Goal: Task Accomplishment & Management: Complete application form

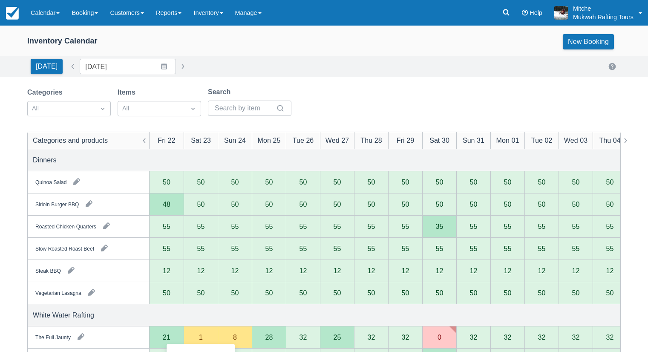
scroll to position [128, 0]
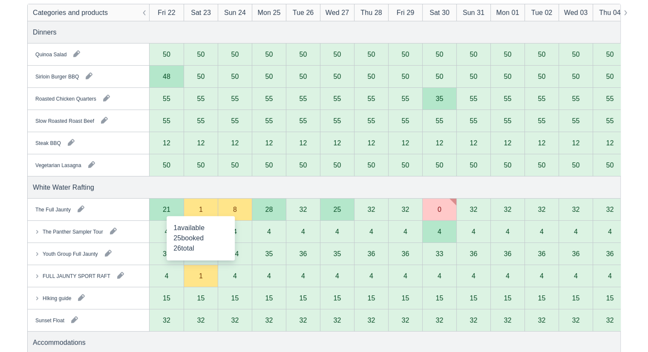
click at [199, 208] on div "1" at bounding box center [201, 209] width 4 height 7
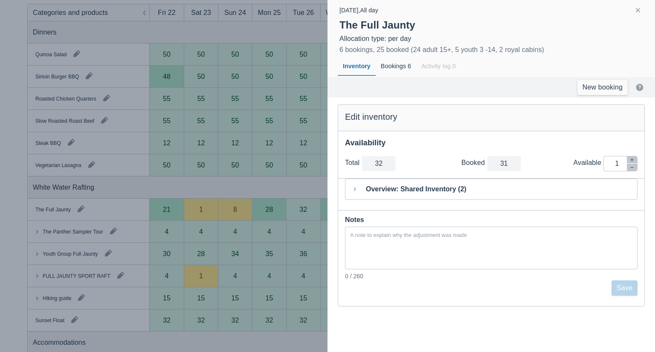
click at [261, 188] on div at bounding box center [327, 176] width 655 height 352
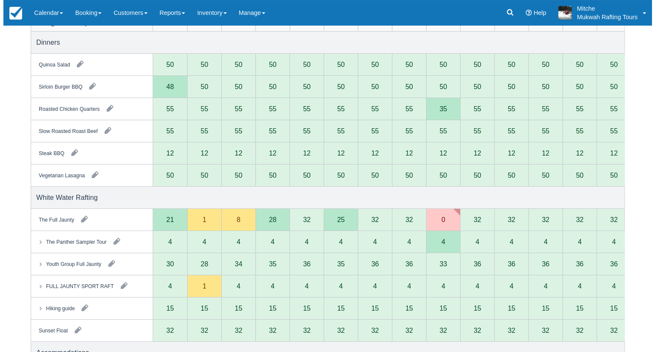
scroll to position [171, 0]
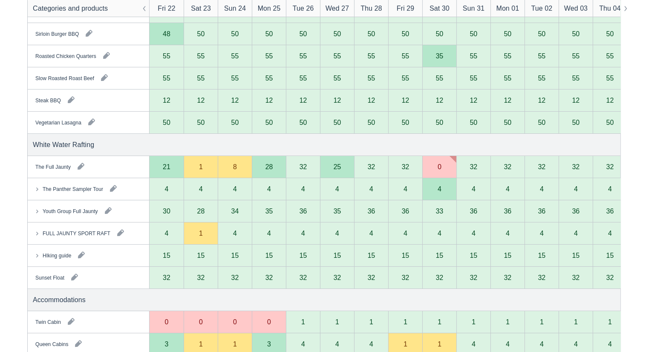
click at [199, 166] on div "1" at bounding box center [201, 166] width 4 height 7
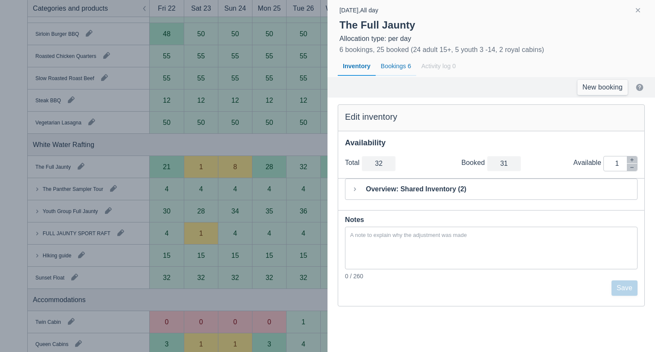
click at [391, 62] on div "Bookings 6" at bounding box center [396, 67] width 40 height 20
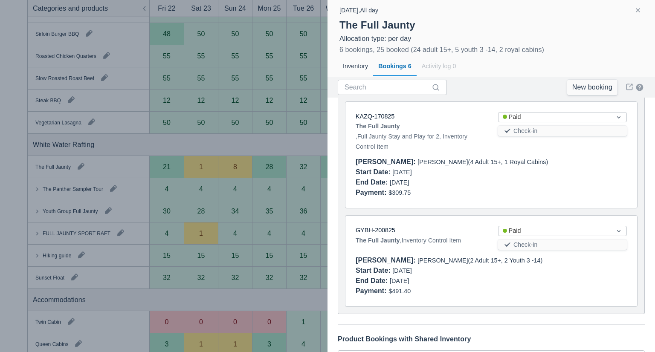
scroll to position [502, 0]
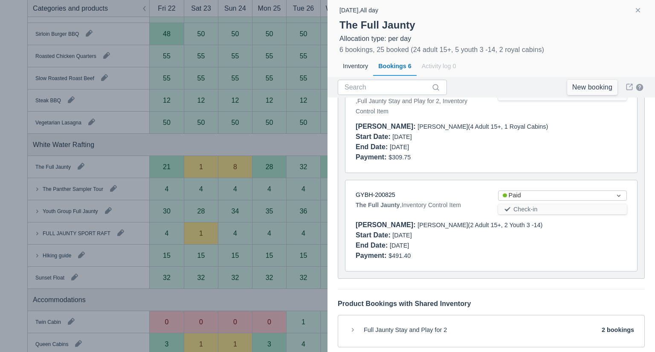
click at [424, 328] on div "Full Jaunty Stay and Play for 2" at bounding box center [405, 332] width 83 height 12
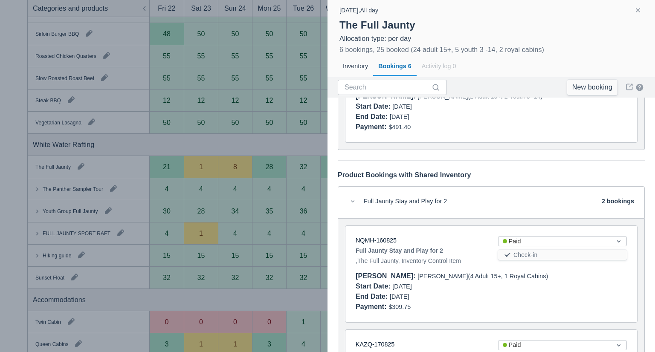
scroll to position [632, 0]
click at [394, 197] on div "Full Jaunty Stay and Play for 2" at bounding box center [405, 202] width 83 height 12
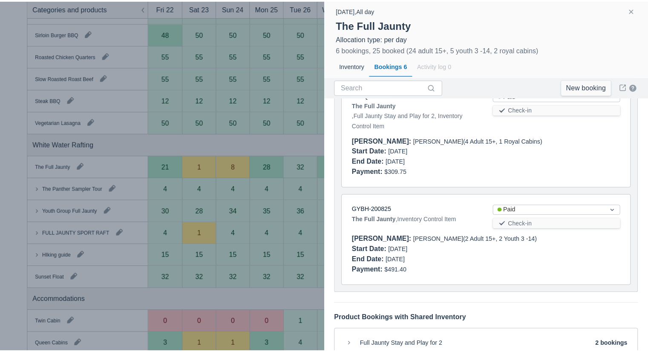
scroll to position [502, 0]
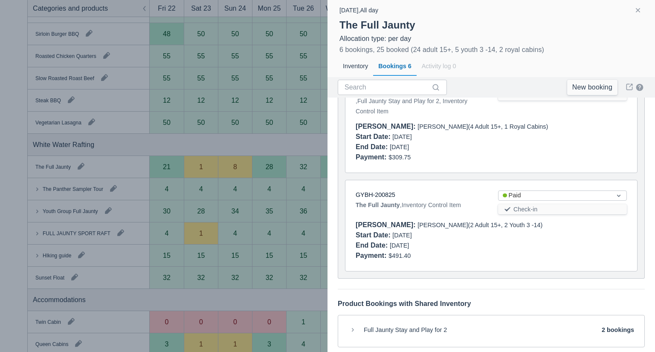
click at [243, 141] on div at bounding box center [327, 176] width 655 height 352
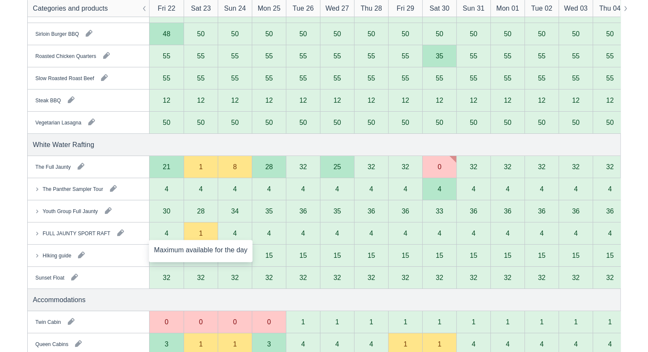
click at [199, 237] on div "1" at bounding box center [201, 234] width 34 height 22
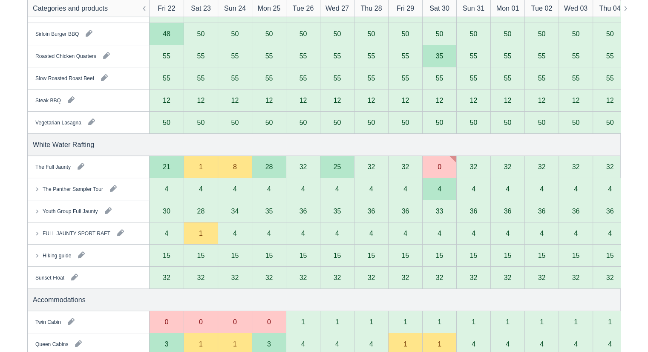
click at [204, 237] on div "1" at bounding box center [201, 234] width 34 height 22
click at [202, 235] on div "1" at bounding box center [201, 233] width 4 height 7
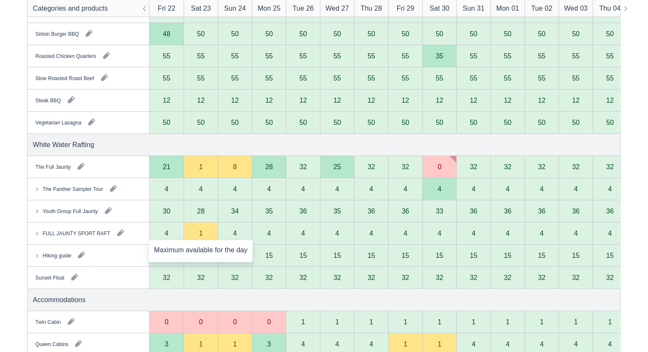
click at [202, 235] on div "1" at bounding box center [201, 233] width 4 height 7
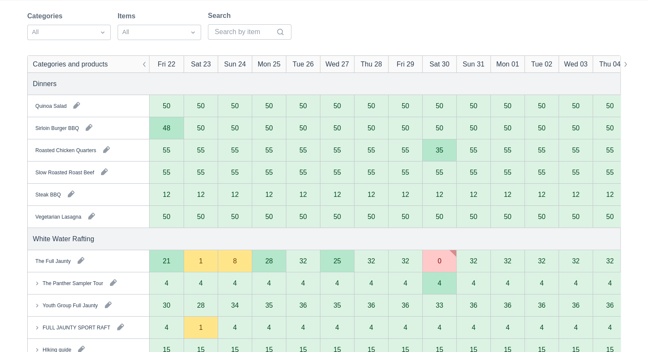
scroll to position [0, 0]
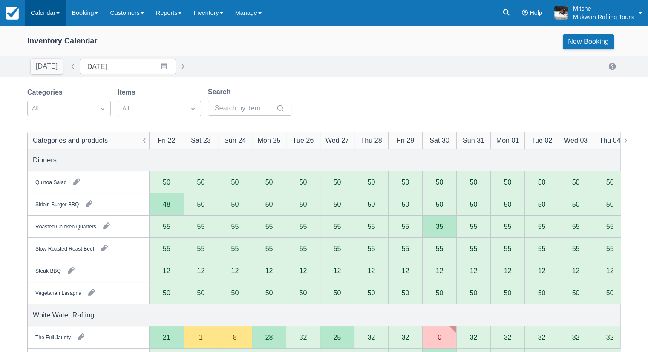
click at [46, 21] on link "Calendar" at bounding box center [45, 13] width 41 height 26
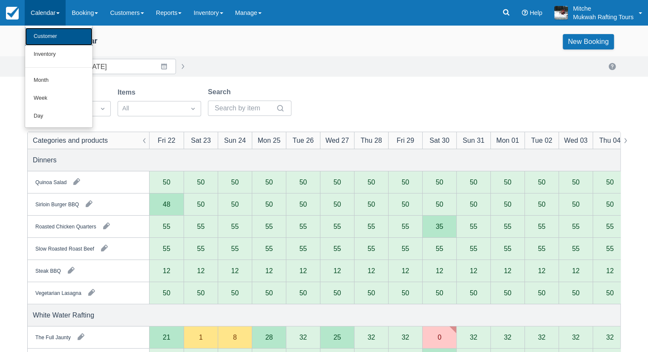
click at [61, 36] on link "Customer" at bounding box center [58, 37] width 67 height 18
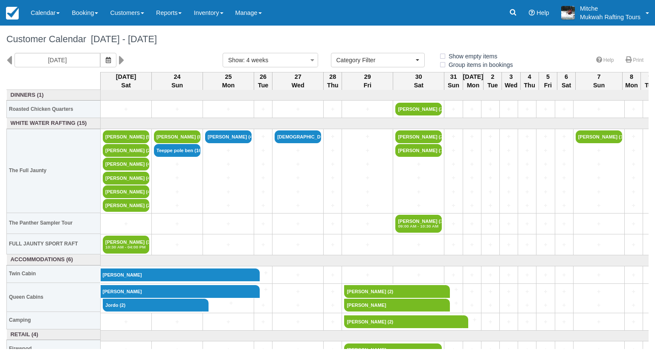
select select
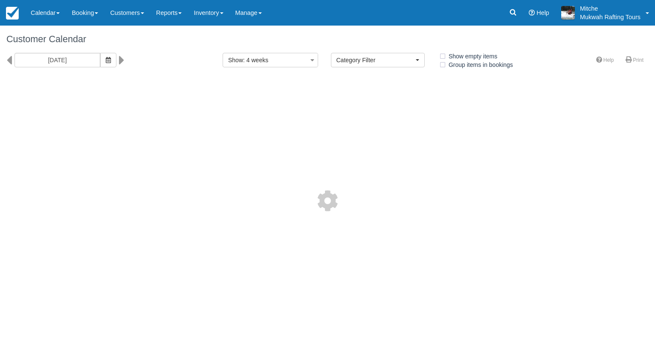
select select
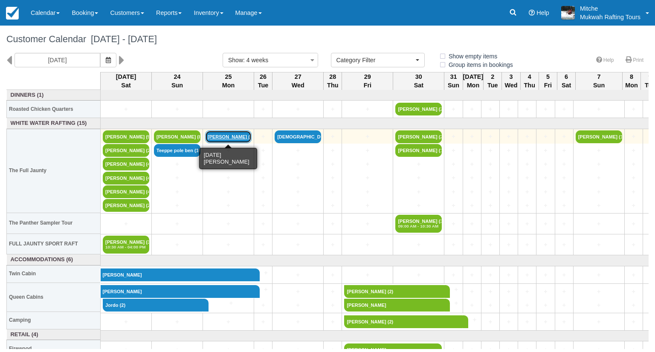
click at [237, 139] on link "[PERSON_NAME] (4)" at bounding box center [228, 136] width 46 height 13
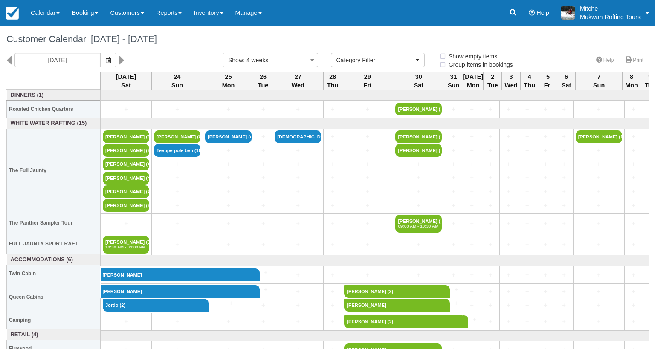
select select
click at [56, 17] on link "Calendar" at bounding box center [45, 13] width 41 height 26
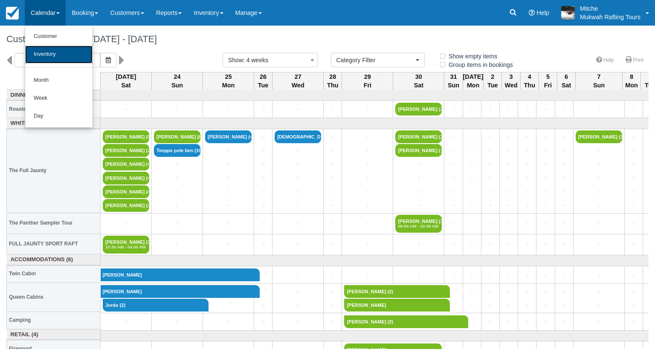
click at [49, 52] on link "Inventory" at bounding box center [58, 55] width 67 height 18
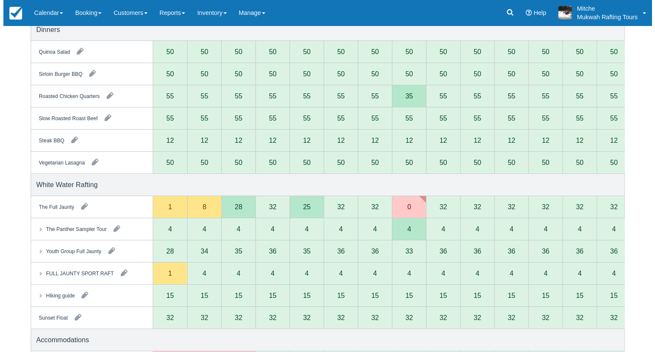
scroll to position [171, 0]
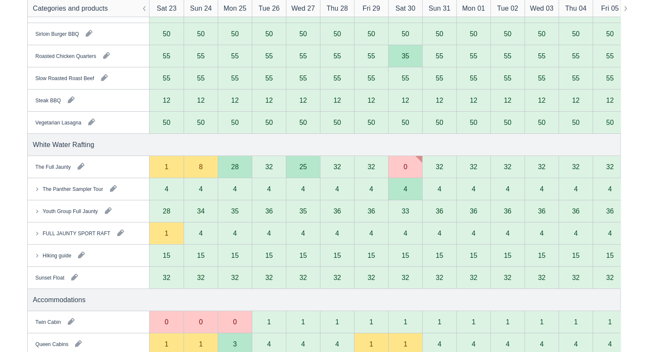
click at [167, 168] on div "1" at bounding box center [167, 166] width 4 height 7
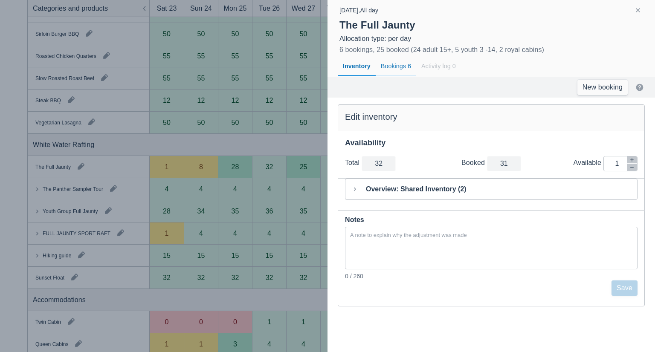
click at [393, 71] on div "Bookings 6" at bounding box center [396, 67] width 40 height 20
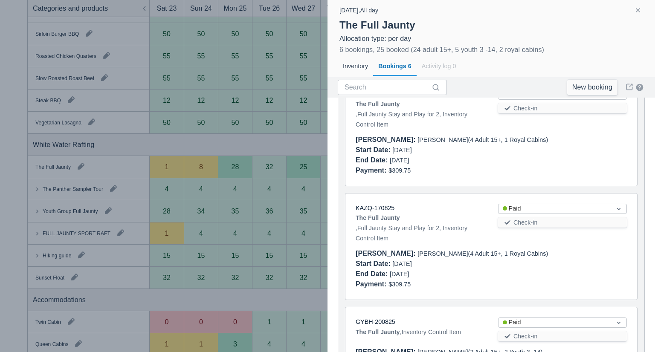
scroll to position [375, 0]
click at [376, 208] on link "KAZQ-170825" at bounding box center [374, 208] width 39 height 7
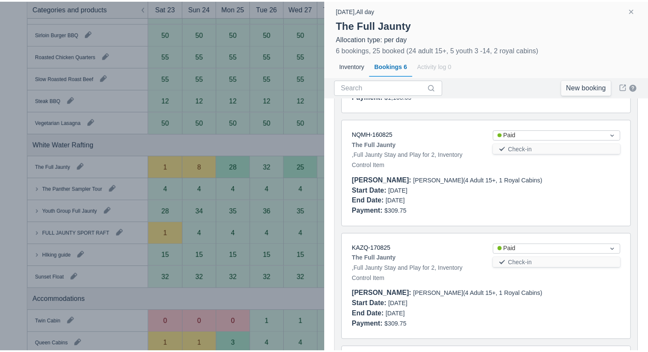
scroll to position [332, 0]
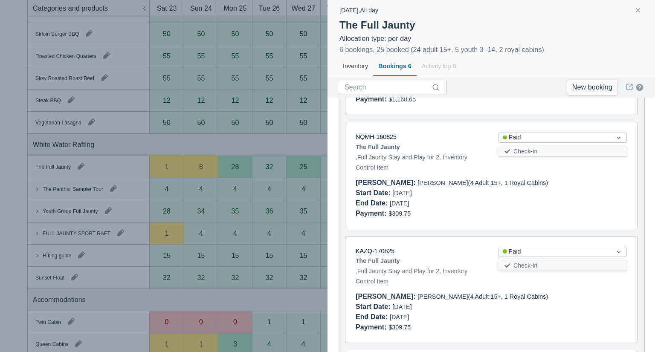
click at [166, 147] on div at bounding box center [327, 176] width 655 height 352
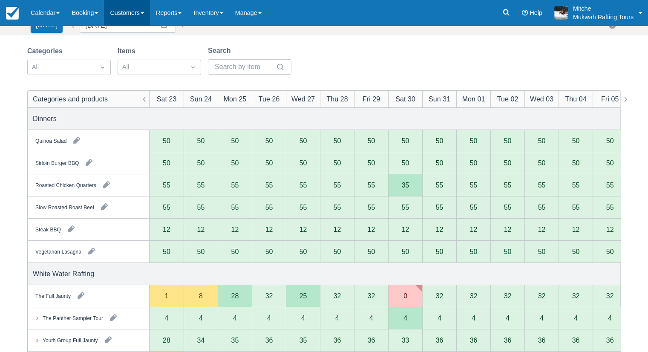
scroll to position [0, 0]
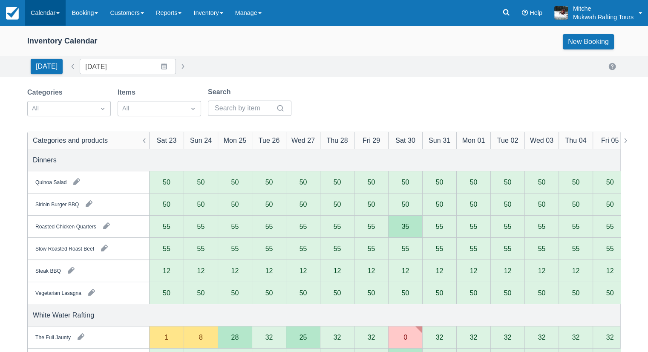
click at [41, 17] on link "Calendar" at bounding box center [45, 13] width 41 height 26
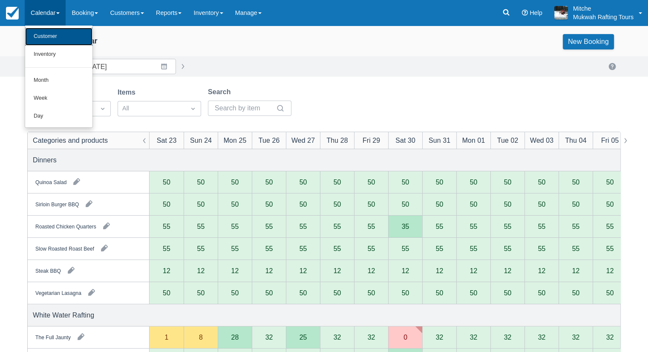
click at [52, 36] on link "Customer" at bounding box center [58, 37] width 67 height 18
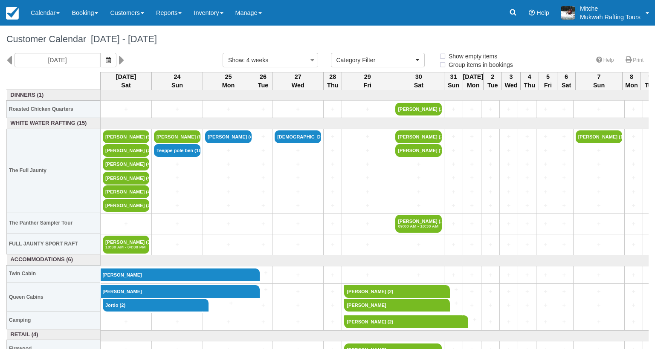
select select
click at [95, 11] on link "Booking" at bounding box center [85, 13] width 38 height 26
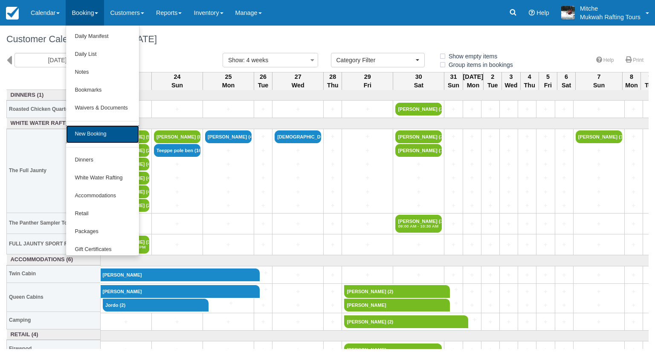
click at [109, 127] on link "New Booking" at bounding box center [102, 134] width 72 height 18
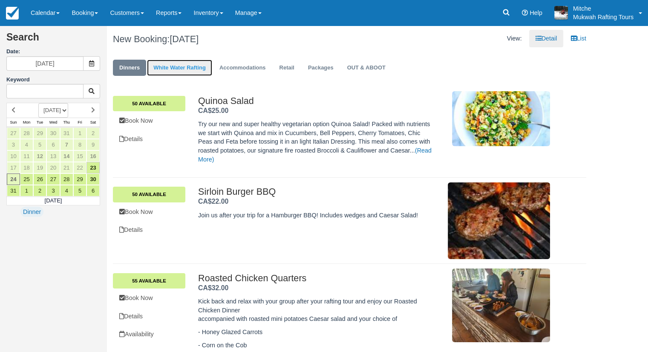
click at [180, 66] on link "White Water Rafting" at bounding box center [179, 68] width 65 height 17
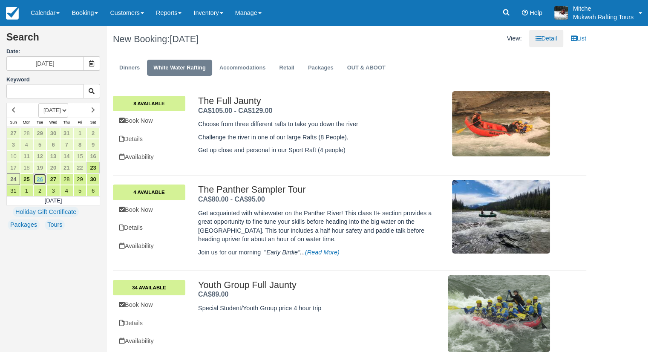
click at [38, 180] on link "26" at bounding box center [39, 179] width 13 height 12
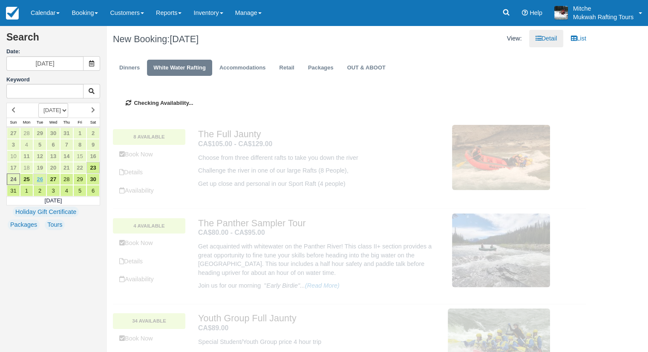
type input "[DATE]"
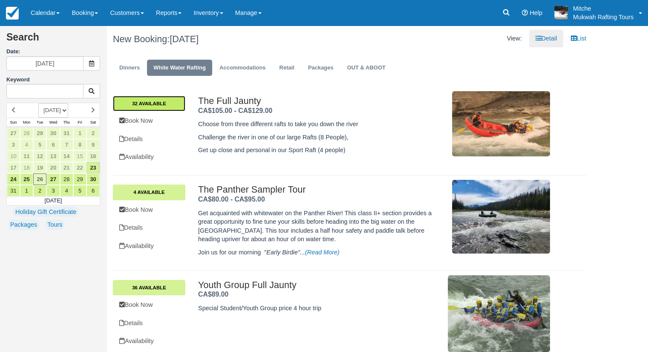
click at [153, 101] on link "32 Available" at bounding box center [149, 103] width 72 height 15
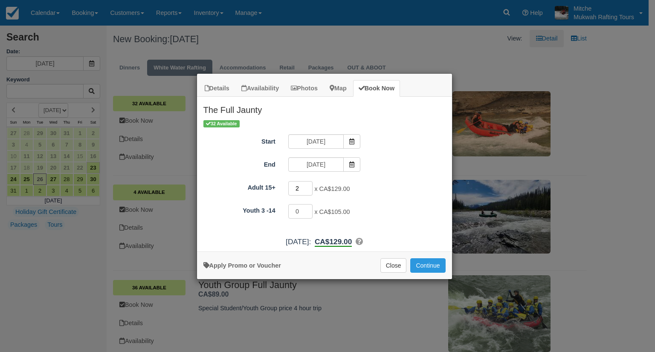
click at [309, 186] on input "2" at bounding box center [300, 188] width 25 height 14
click at [309, 186] on input "3" at bounding box center [300, 188] width 25 height 14
click at [309, 186] on input "4" at bounding box center [300, 188] width 25 height 14
type input "5"
click at [309, 186] on input "5" at bounding box center [300, 188] width 25 height 14
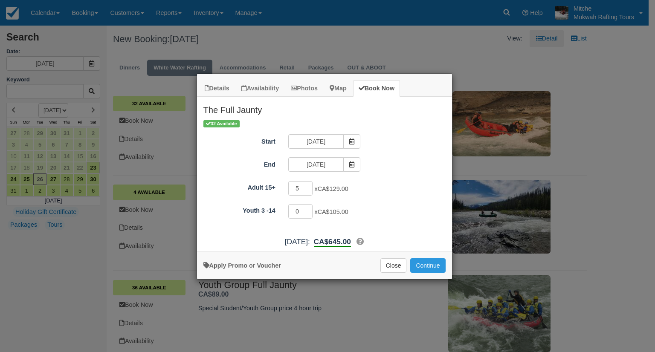
click at [396, 185] on div "5 x CA$129.00 Required.Maximum of 36" at bounding box center [356, 189] width 149 height 17
click at [422, 262] on button "Continue" at bounding box center [427, 265] width 35 height 14
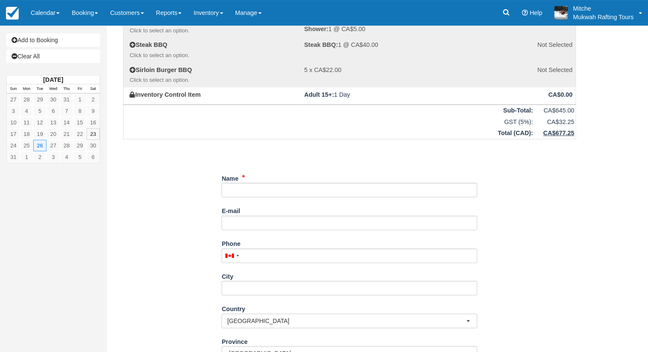
scroll to position [213, 0]
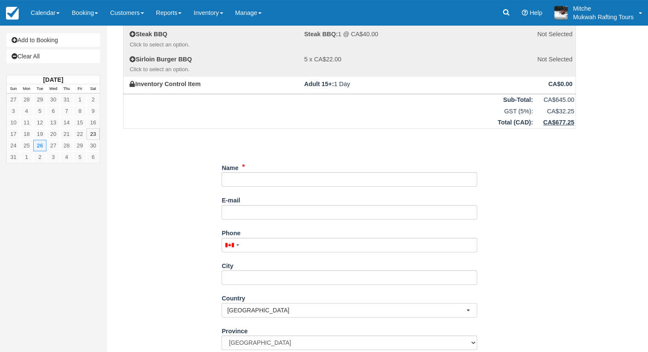
click at [324, 167] on div "Name" at bounding box center [350, 174] width 256 height 26
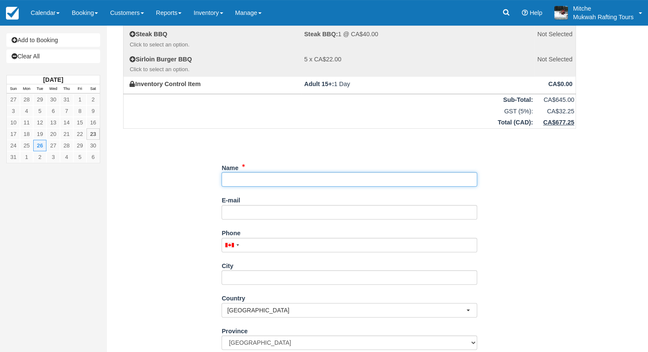
click at [324, 177] on input "Name" at bounding box center [350, 179] width 256 height 14
type input "sunset ppl"
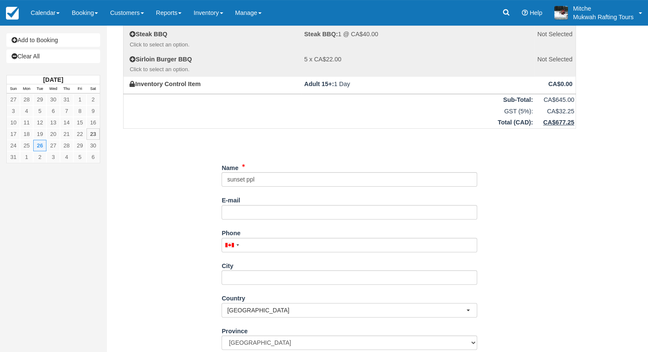
click at [172, 184] on div "Item Rate Amount The Full Jaunty [DATE] Adult 15+: 5 @ CA$129.00 CA$645.00 Rive…" at bounding box center [350, 135] width 474 height 591
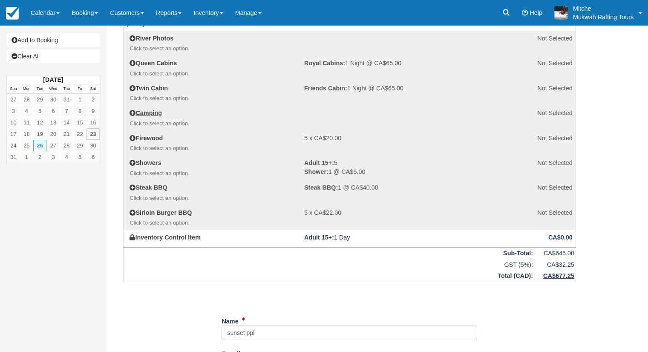
scroll to position [0, 0]
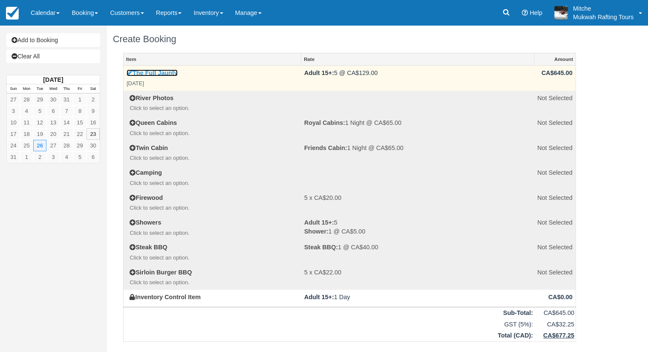
click at [170, 73] on link "The Full Jaunty" at bounding box center [152, 72] width 51 height 7
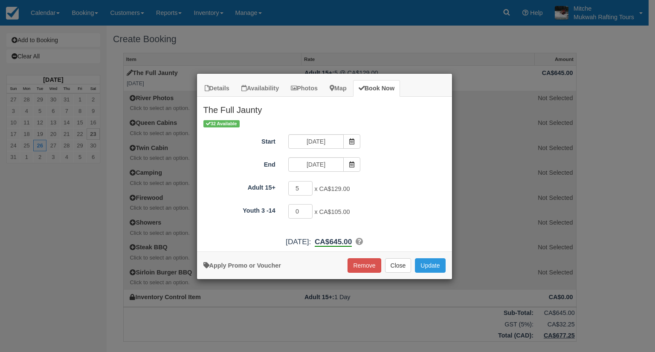
click at [410, 185] on div "5 x CA$129.00 Required.Maximum of 36" at bounding box center [356, 189] width 149 height 17
click at [431, 256] on div "More information Apply Promo or Voucher Remove Close Update Searching..." at bounding box center [324, 265] width 255 height 28
click at [436, 266] on button "Update" at bounding box center [430, 265] width 30 height 14
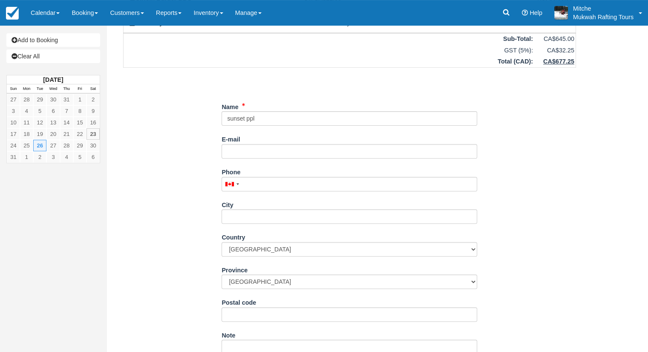
scroll to position [312, 0]
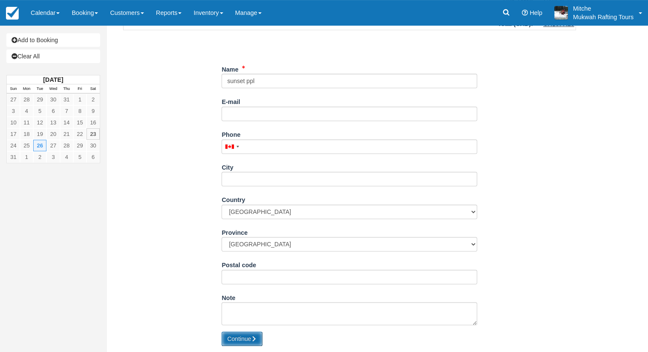
click at [257, 332] on button "Continue" at bounding box center [242, 339] width 41 height 14
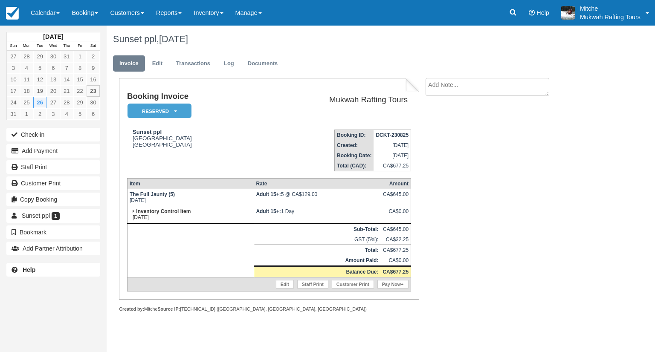
drag, startPoint x: 255, startPoint y: 306, endPoint x: 195, endPoint y: 253, distance: 80.0
click at [195, 253] on td at bounding box center [190, 251] width 127 height 54
click at [253, 136] on td "Booking ID: DCKT-230825 Created: [DATE] Booking Date: [DATE] Total (CAD): CA$67…" at bounding box center [331, 147] width 159 height 49
